Goal: Transaction & Acquisition: Purchase product/service

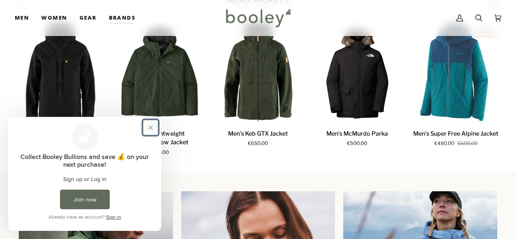
click at [151, 126] on button "Close prompt" at bounding box center [150, 127] width 15 height 15
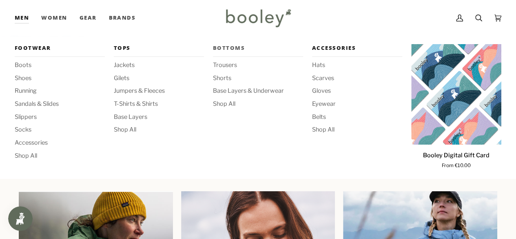
click at [233, 49] on span "Bottoms" at bounding box center [258, 48] width 90 height 8
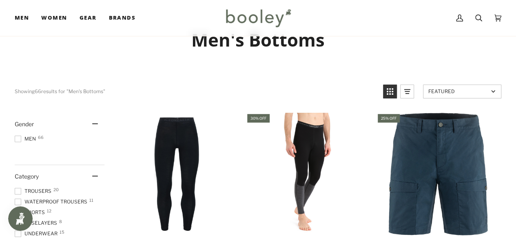
scroll to position [92, 0]
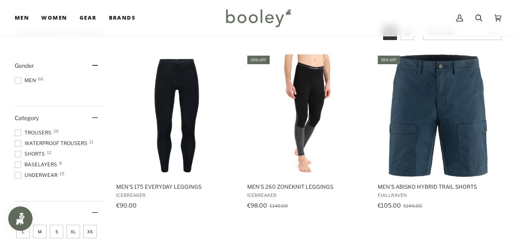
click at [15, 143] on span at bounding box center [18, 143] width 7 height 7
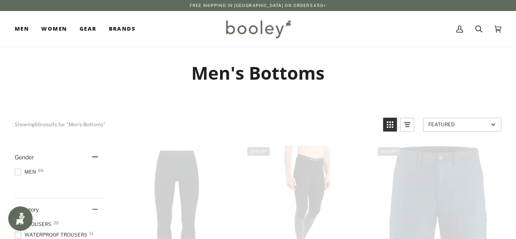
scroll to position [0, 0]
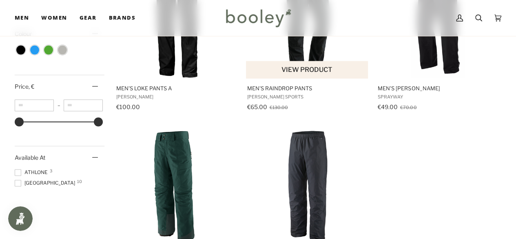
scroll to position [452, 0]
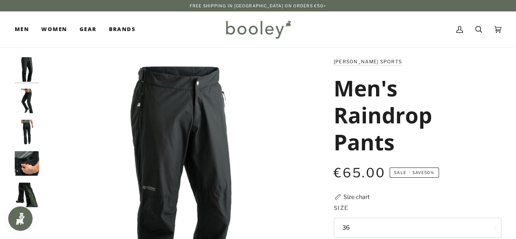
click at [24, 94] on img "Maier Sports Men's Raindrop Pants Black - Booley Galway" at bounding box center [27, 101] width 24 height 24
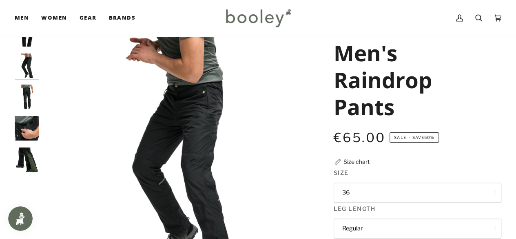
scroll to position [37, 0]
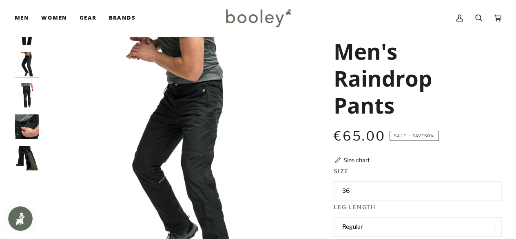
click at [27, 96] on img "Maier Sports Men's Raindrop Pants Black - Booley Galway" at bounding box center [27, 95] width 24 height 24
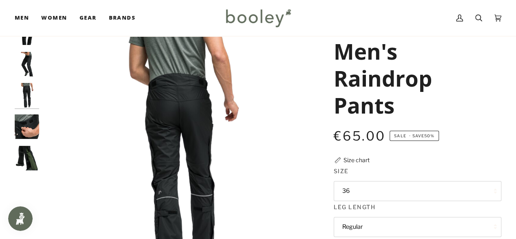
click at [24, 126] on img "Maier Sports Men's Raindrop Pants Black - Booley Galway" at bounding box center [27, 126] width 24 height 24
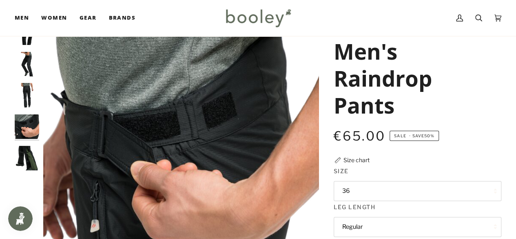
click at [22, 153] on img "Maier Sports Men's Raindrop Pants Black - Booley Galway" at bounding box center [27, 158] width 24 height 24
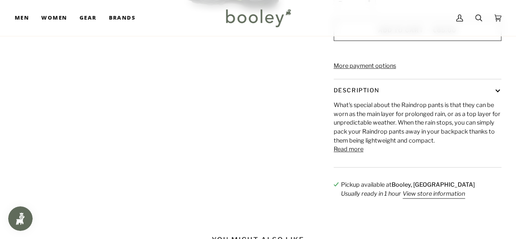
scroll to position [326, 0]
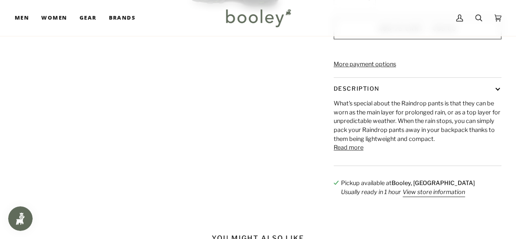
click at [345, 152] on button "Read more" at bounding box center [349, 147] width 30 height 9
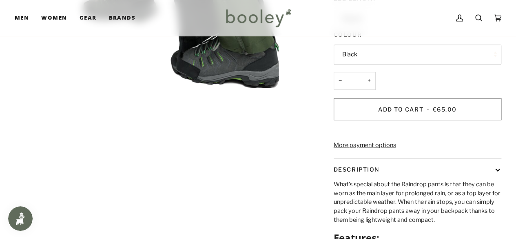
scroll to position [164, 0]
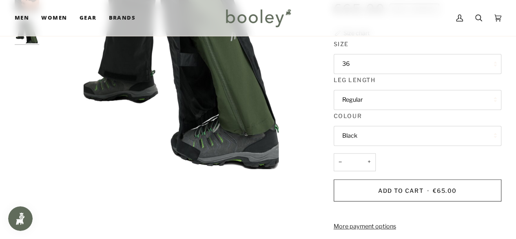
click at [426, 61] on button "36" at bounding box center [418, 64] width 168 height 20
drag, startPoint x: 426, startPoint y: 61, endPoint x: 234, endPoint y: 214, distance: 245.6
click at [234, 214] on div "Zoom Zoom Zoom" at bounding box center [258, 209] width 487 height 631
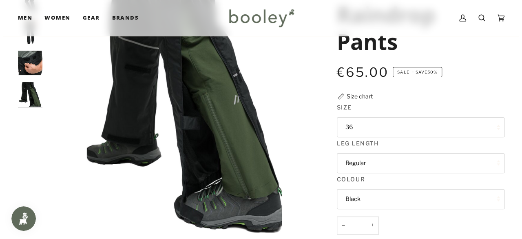
scroll to position [91, 0]
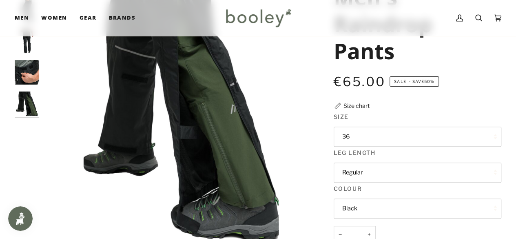
click at [359, 101] on div "Size chart" at bounding box center [357, 105] width 26 height 9
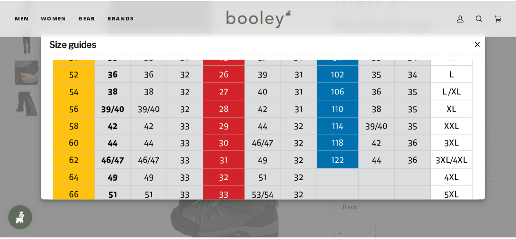
scroll to position [232, 0]
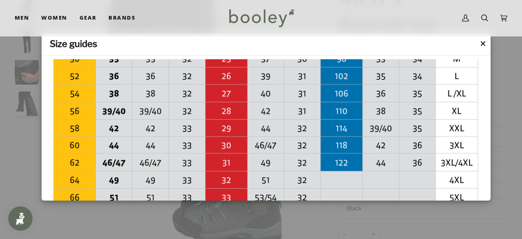
click at [481, 43] on button "✕" at bounding box center [483, 44] width 7 height 12
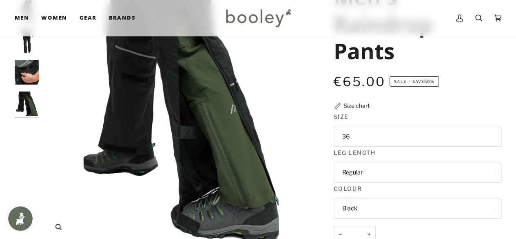
scroll to position [94, 0]
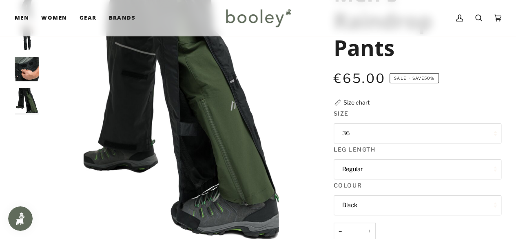
click at [363, 168] on button "Regular" at bounding box center [418, 169] width 168 height 20
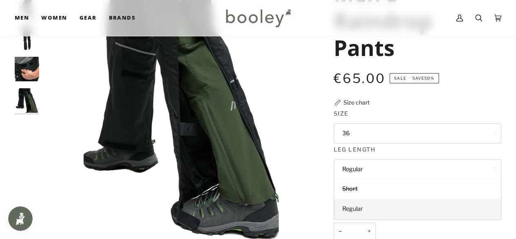
click at [357, 208] on span "Regular" at bounding box center [352, 208] width 21 height 7
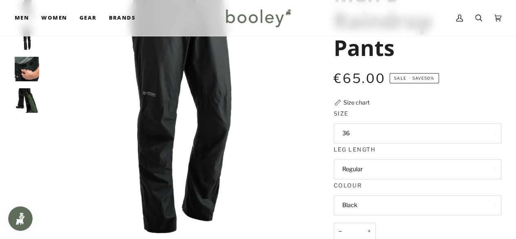
scroll to position [112, 0]
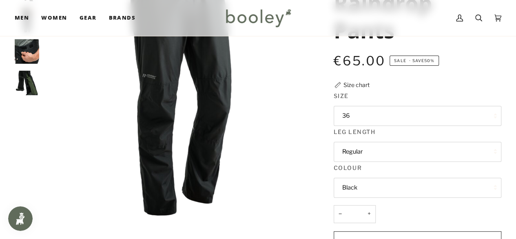
click at [357, 182] on button "Black" at bounding box center [418, 187] width 168 height 20
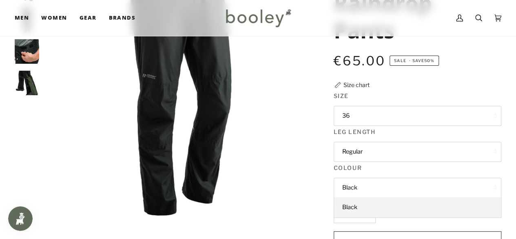
click at [357, 182] on button "Black" at bounding box center [418, 187] width 168 height 20
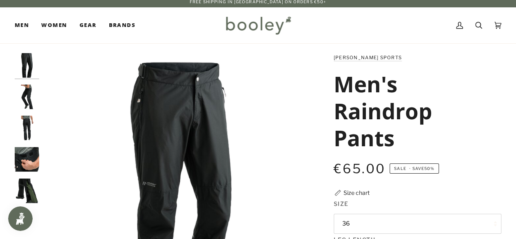
scroll to position [4, 0]
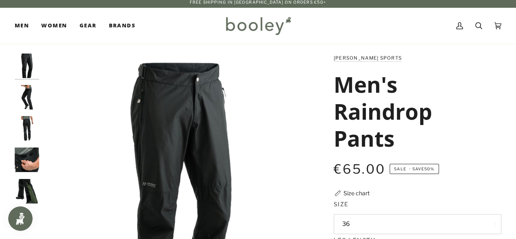
click at [173, 101] on img "Maier Sports Men's Raindrop Pants Black - Booley Galway" at bounding box center [181, 191] width 276 height 276
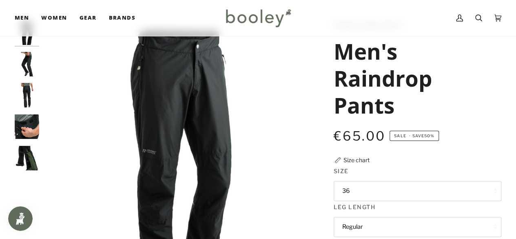
scroll to position [31, 0]
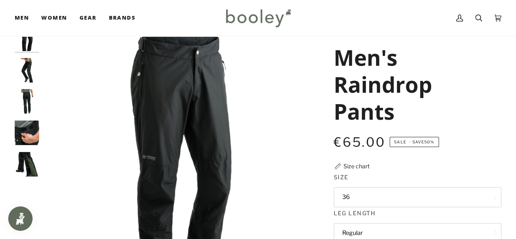
click at [27, 68] on img "Maier Sports Men's Raindrop Pants Black - Booley Galway" at bounding box center [27, 70] width 24 height 24
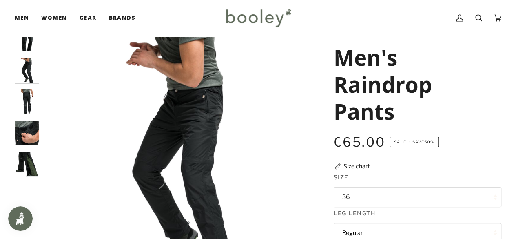
click at [20, 99] on img "Maier Sports Men's Raindrop Pants Black - Booley Galway" at bounding box center [27, 101] width 24 height 24
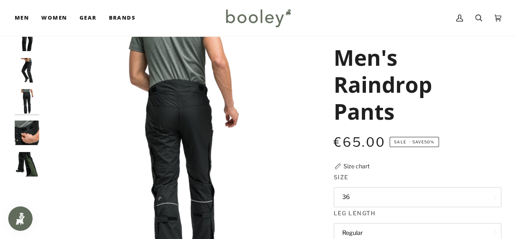
click at [26, 129] on img "Maier Sports Men's Raindrop Pants Black - Booley Galway" at bounding box center [27, 132] width 24 height 24
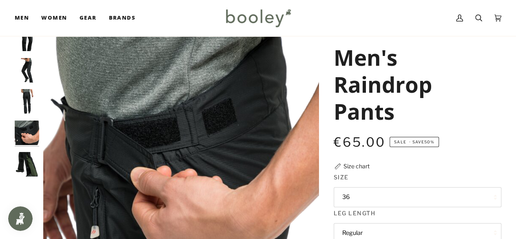
click at [25, 158] on img "Maier Sports Men's Raindrop Pants Black - Booley Galway" at bounding box center [27, 164] width 24 height 24
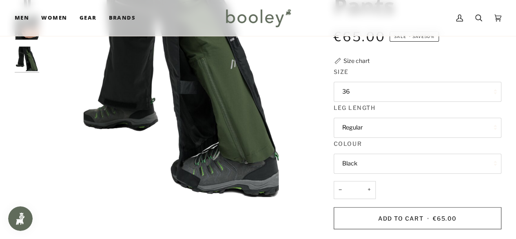
scroll to position [137, 0]
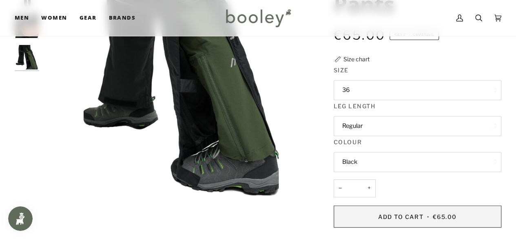
click at [346, 210] on button "Add to Cart • €65.00" at bounding box center [418, 216] width 168 height 22
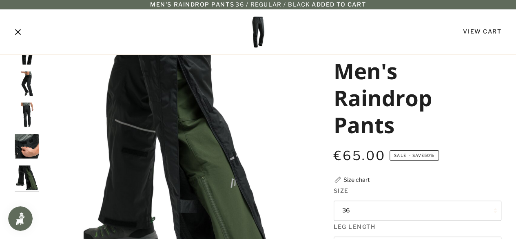
scroll to position [0, 0]
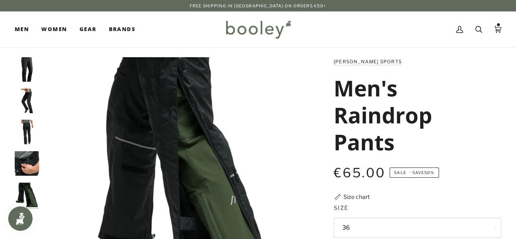
click at [19, 11] on div "Cart €65.00 (1) Men Footwear Boots Shoes Running Sandals & Slides Slippers Tops" at bounding box center [258, 11] width 516 height 0
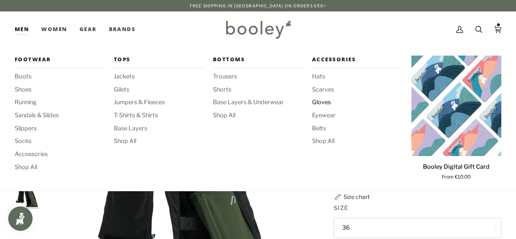
click at [323, 104] on span "Gloves" at bounding box center [357, 102] width 90 height 9
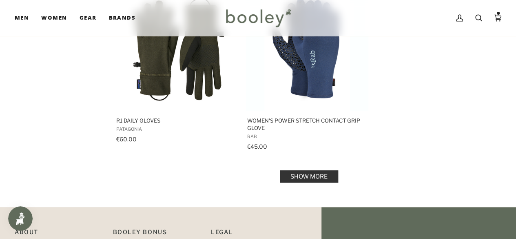
scroll to position [1179, 0]
click at [304, 173] on link "Show more" at bounding box center [309, 176] width 58 height 12
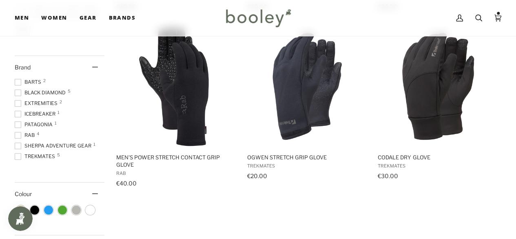
scroll to position [279, 0]
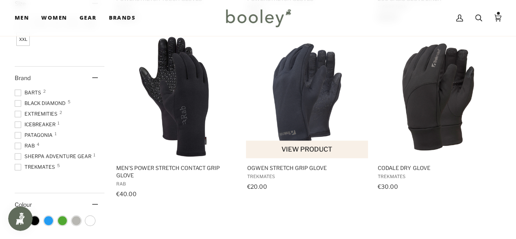
click at [295, 123] on img "Ogwen Stretch Grip Glove" at bounding box center [307, 96] width 122 height 122
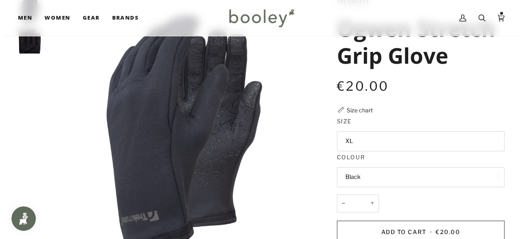
scroll to position [59, 0]
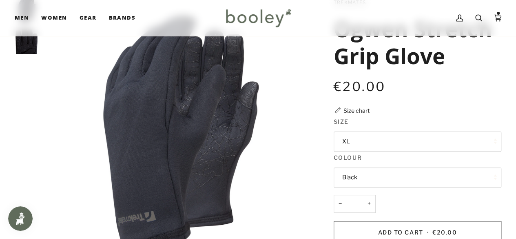
click at [346, 109] on div "Size chart" at bounding box center [357, 110] width 26 height 9
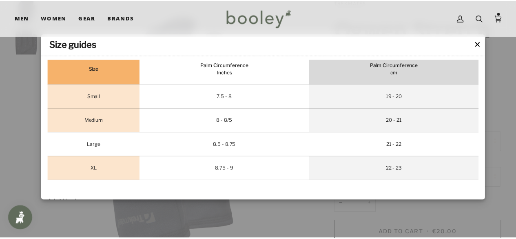
scroll to position [224, 0]
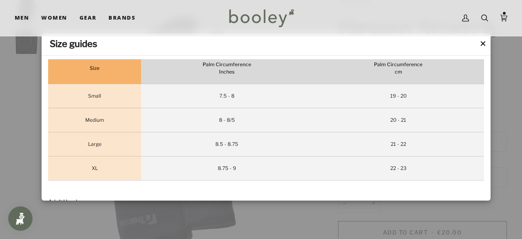
click at [482, 48] on button "✕" at bounding box center [483, 44] width 7 height 12
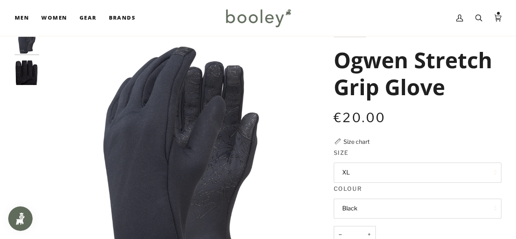
scroll to position [0, 0]
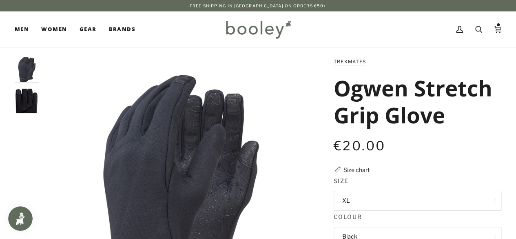
click at [22, 100] on img "Trekmates Ogwen Stretch Grip Glove Black - Booley Galway" at bounding box center [27, 101] width 24 height 24
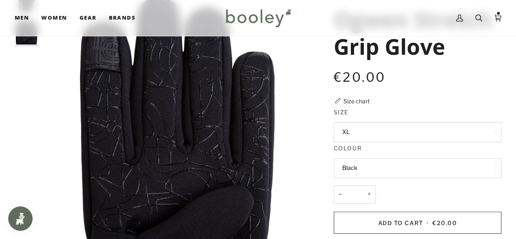
scroll to position [75, 0]
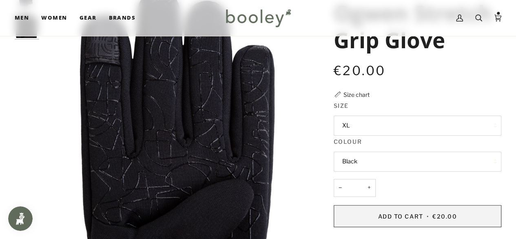
click at [366, 211] on button "Add to Cart • €20.00" at bounding box center [418, 216] width 168 height 22
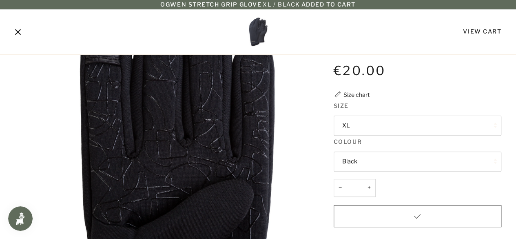
click at [19, 33] on icon "Close" at bounding box center [18, 32] width 6 height 6
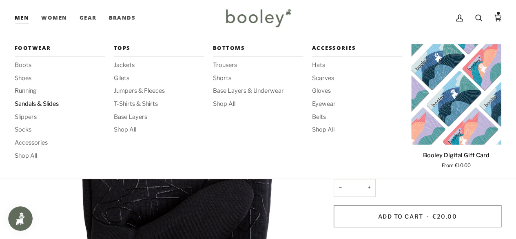
scroll to position [44, 0]
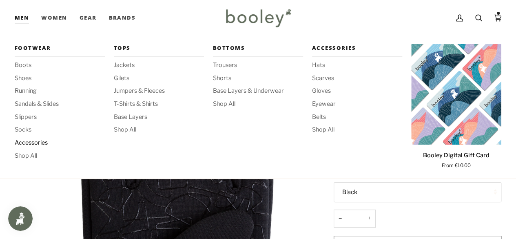
click at [34, 142] on span "Accessories" at bounding box center [60, 142] width 90 height 9
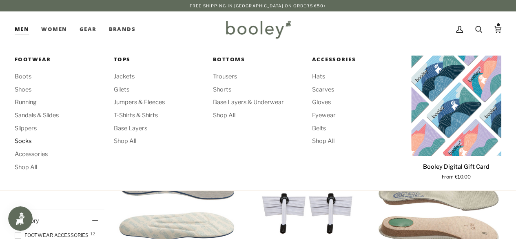
click at [24, 139] on span "Socks" at bounding box center [60, 141] width 90 height 9
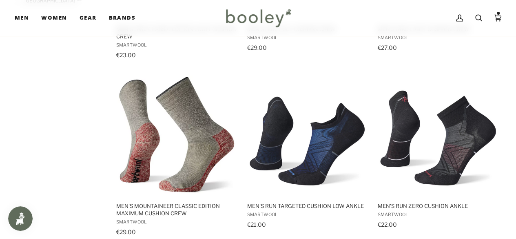
scroll to position [596, 0]
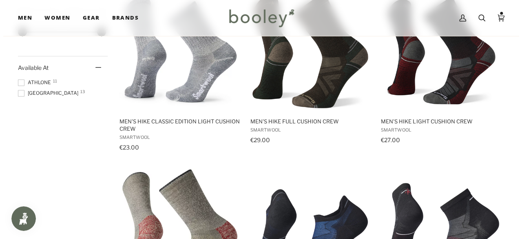
scroll to position [481, 0]
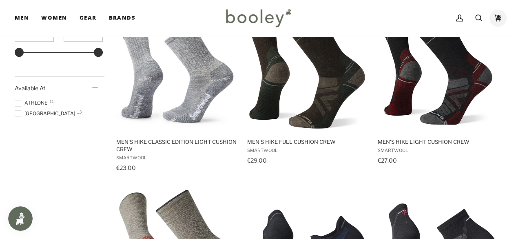
click at [497, 16] on icon at bounding box center [497, 18] width 7 height 7
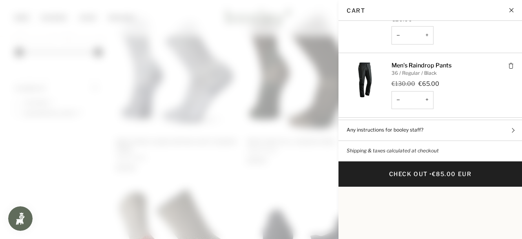
scroll to position [82, 0]
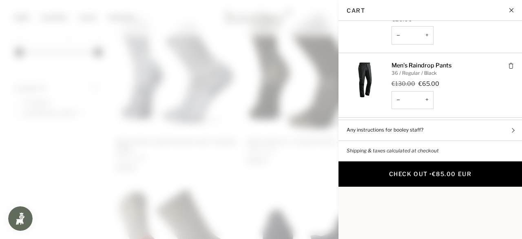
click at [443, 170] on span "€85.00 EUR" at bounding box center [452, 173] width 40 height 7
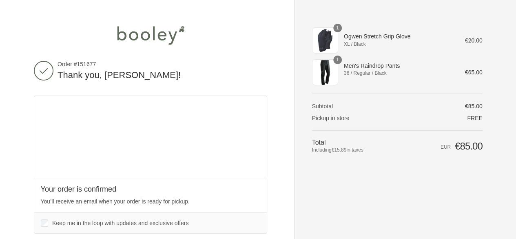
click at [290, 188] on div "Thank you for your purchase! Order #151677 Thank you, [PERSON_NAME]! Your order…" at bounding box center [164, 232] width 260 height 464
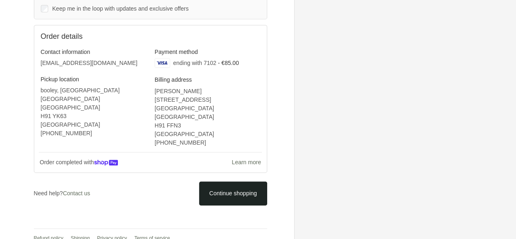
scroll to position [215, 0]
